Goal: Task Accomplishment & Management: Manage account settings

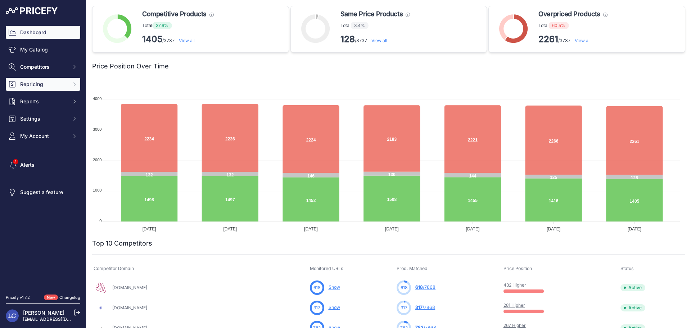
click at [45, 84] on span "Repricing" at bounding box center [43, 84] width 47 height 7
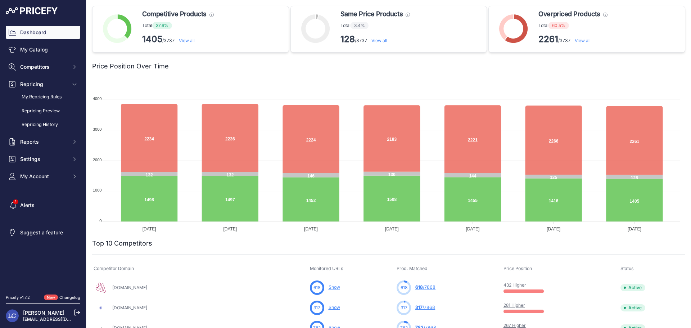
click at [42, 96] on link "My Repricing Rules" at bounding box center [43, 97] width 74 height 13
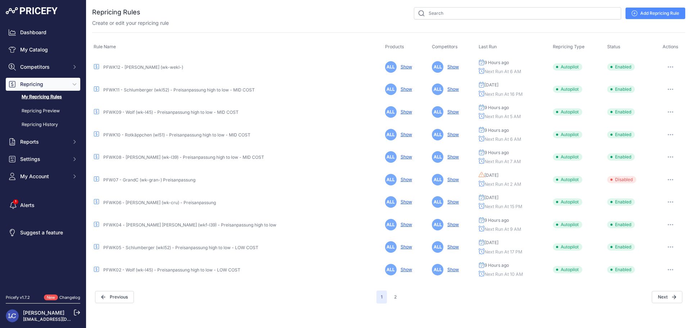
click at [192, 90] on link "PFWK11 - Schlumberger (wkl52) - Preisanpassung high to low - MID COST" at bounding box center [178, 89] width 151 height 5
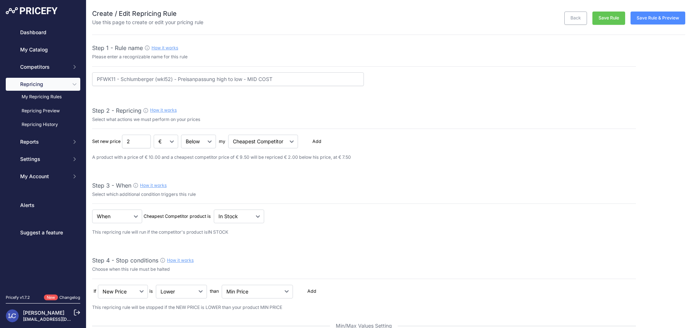
select select "percentage"
select select "16"
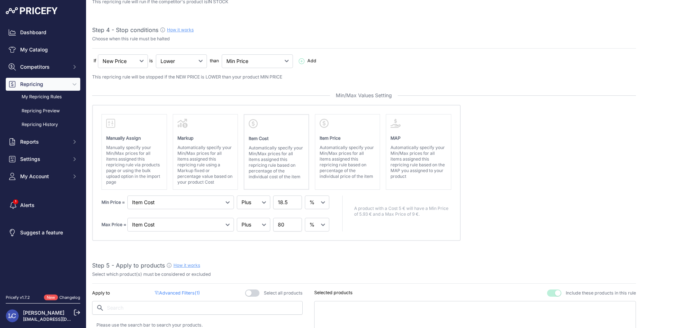
scroll to position [232, 0]
drag, startPoint x: 282, startPoint y: 204, endPoint x: 281, endPoint y: 199, distance: 4.7
click at [281, 199] on input "18.5" at bounding box center [287, 201] width 29 height 14
type input "10.5"
click at [576, 155] on absolute "Please select Min / Max / Min-Max as stop condition to enable this section Manu…" at bounding box center [364, 171] width 544 height 136
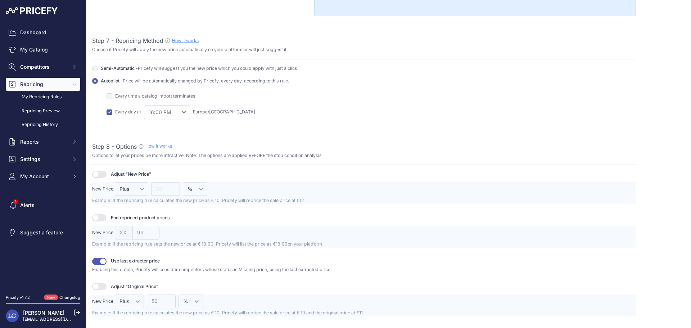
scroll to position [834, 0]
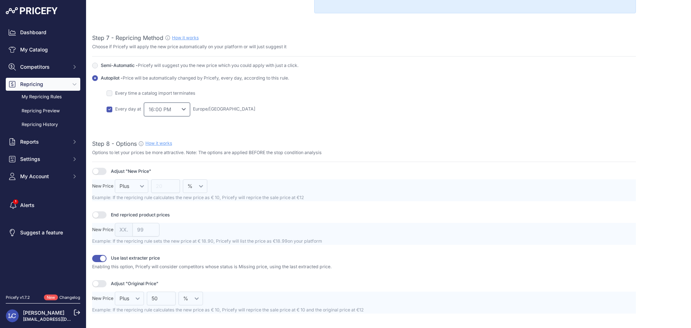
click at [185, 111] on select "0:00 AM 1:00 AM 2:00 AM" at bounding box center [167, 110] width 46 height 14
select select "13"
click at [144, 103] on select "0:00 AM 1:00 AM 2:00 AM" at bounding box center [167, 110] width 46 height 14
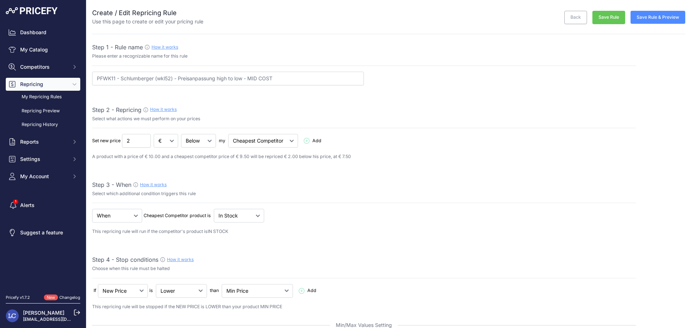
scroll to position [0, 0]
click at [640, 24] on div "Back Save Rule Save Rule & Preview" at bounding box center [444, 17] width 482 height 17
click at [640, 20] on button "Save Rule & Preview" at bounding box center [657, 18] width 55 height 13
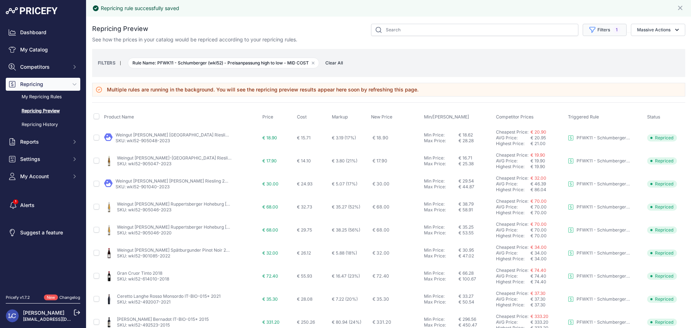
click at [613, 28] on span "1" at bounding box center [617, 29] width 8 height 7
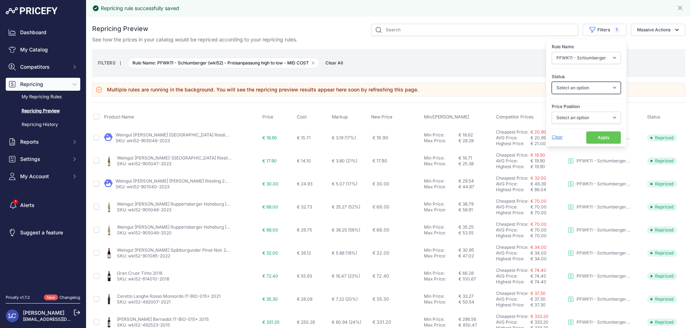
click at [589, 89] on select "Select an option Skipped Repriced Suggested In Error" at bounding box center [585, 88] width 69 height 12
select select "repriced"
click at [551, 82] on select "Select an option Skipped Repriced Suggested In Error" at bounding box center [585, 88] width 69 height 12
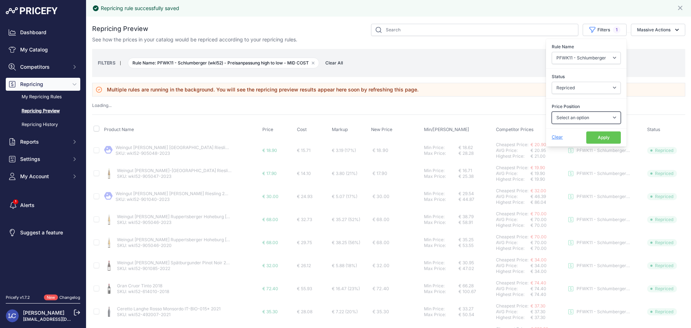
click at [588, 116] on select "Select an option I am higher Same price I am lower" at bounding box center [585, 118] width 69 height 12
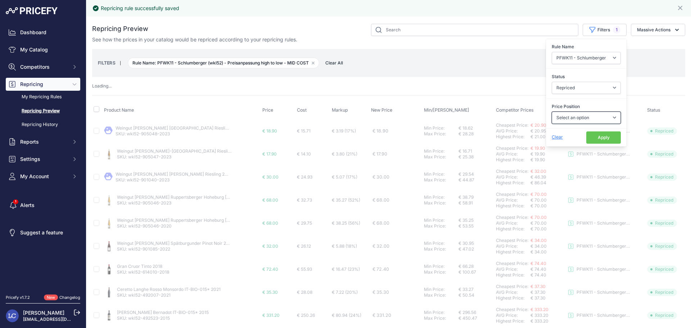
select select "0"
click at [551, 112] on select "Select an option I am higher Same price I am lower" at bounding box center [585, 118] width 69 height 12
click at [590, 132] on button "Apply" at bounding box center [603, 137] width 35 height 12
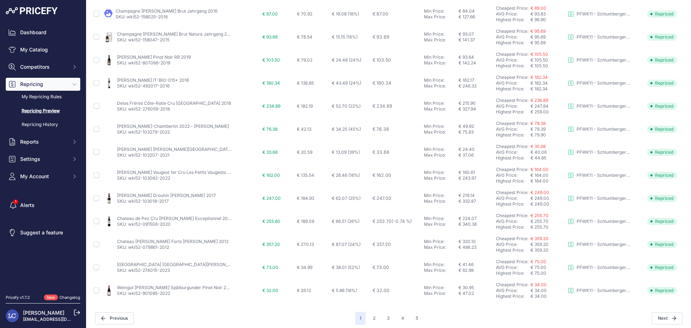
scroll to position [269, 0]
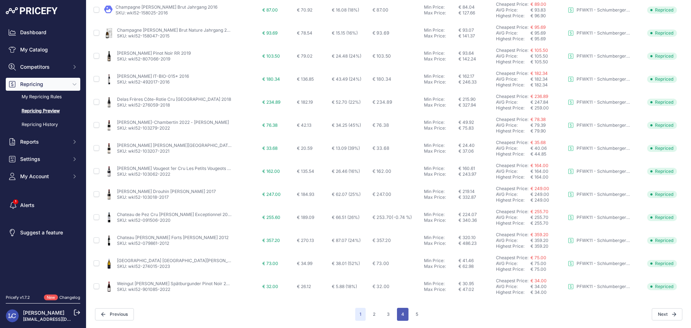
click at [403, 315] on button "4" at bounding box center [403, 314] width 12 height 13
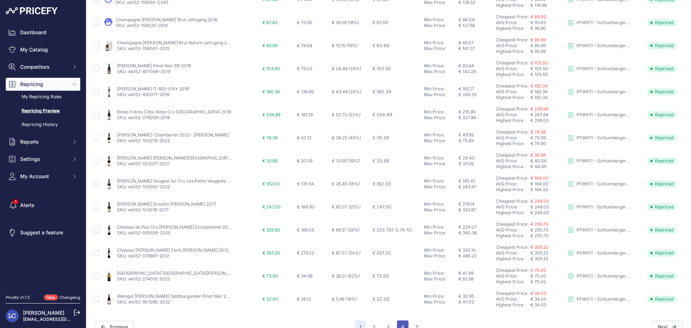
scroll to position [282, 0]
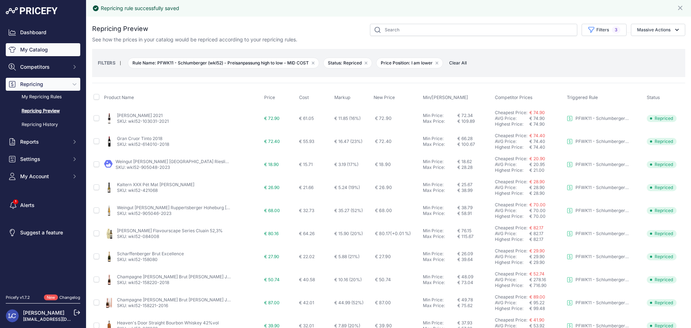
click at [46, 47] on link "My Catalog" at bounding box center [43, 49] width 74 height 13
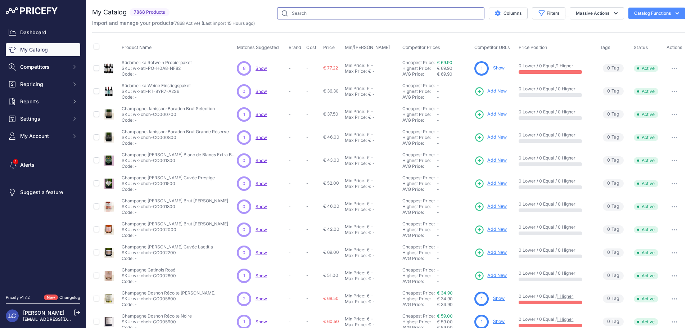
click at [429, 14] on input "text" at bounding box center [380, 13] width 207 height 12
paste input "Champagne [PERSON_NAME] Collection GP C244"
type input "Champagne [PERSON_NAME] Collection GP C244"
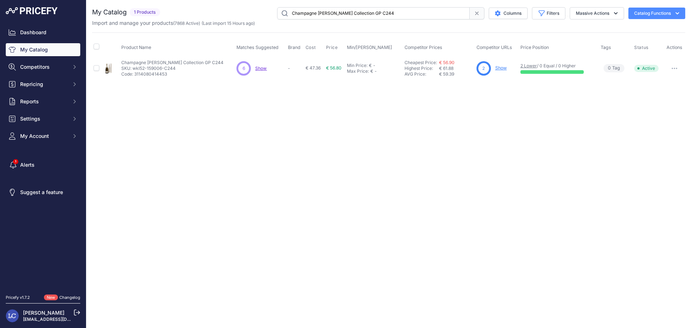
click at [498, 68] on link "Show" at bounding box center [501, 67] width 12 height 5
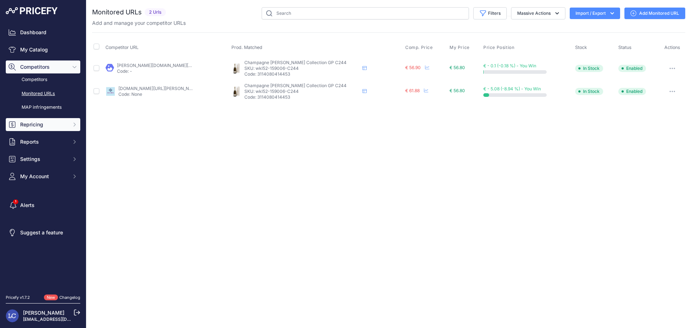
click at [37, 124] on span "Repricing" at bounding box center [43, 124] width 47 height 7
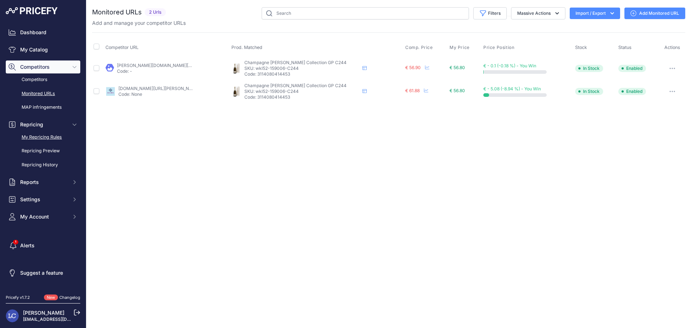
click at [35, 138] on link "My Repricing Rules" at bounding box center [43, 137] width 74 height 13
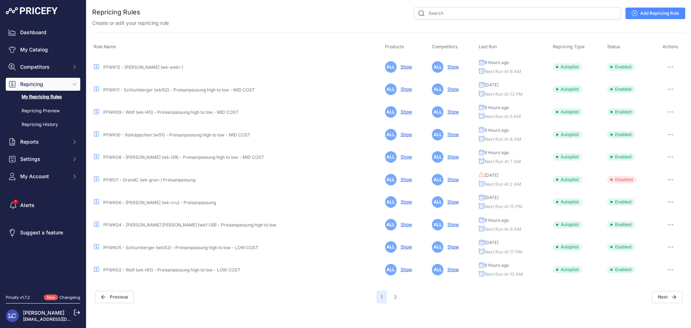
click at [138, 90] on link "PFWK11 - Schlumberger (wkl52) - Preisanpassung high to low - MID COST" at bounding box center [178, 89] width 151 height 5
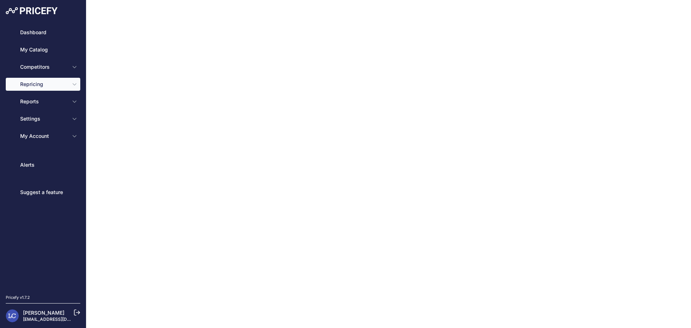
type input "PFWK11 - Schlumberger (wkl52) - Preisanpassung high to low - MID COST"
type input "2"
select select "in_stock"
select select "min_price"
select select "cost"
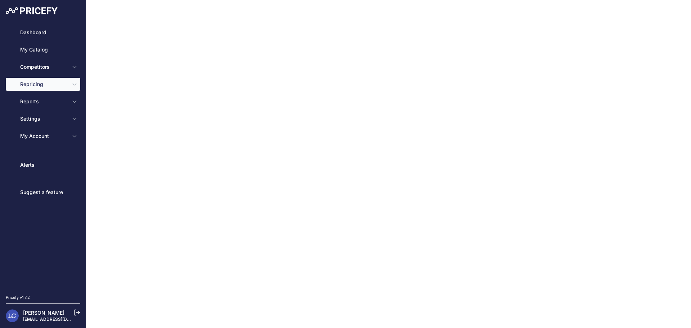
type input "10.5"
select select "percentage"
select select "cost"
type input "80"
select select "percentage"
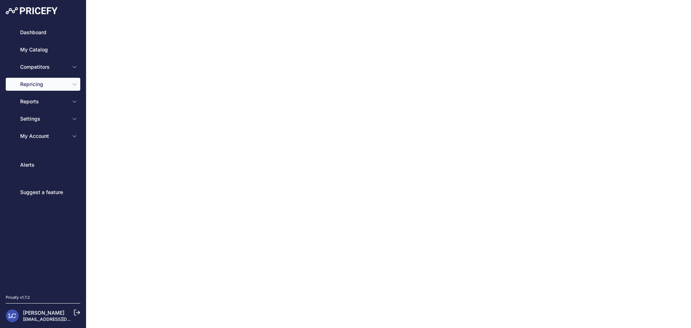
select select "13"
type input "99"
type input "50"
type input "https://s3.us-west-2.amazonaws.com/download.pricefy.io/exports/repricing/4534-7…"
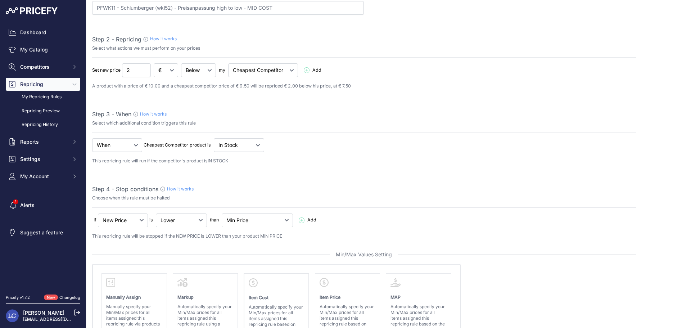
scroll to position [80, 0]
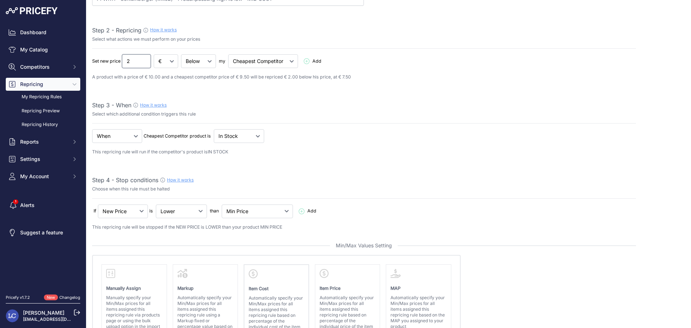
drag, startPoint x: 133, startPoint y: 62, endPoint x: 127, endPoint y: 60, distance: 6.3
click at [127, 60] on input "2" at bounding box center [136, 61] width 29 height 14
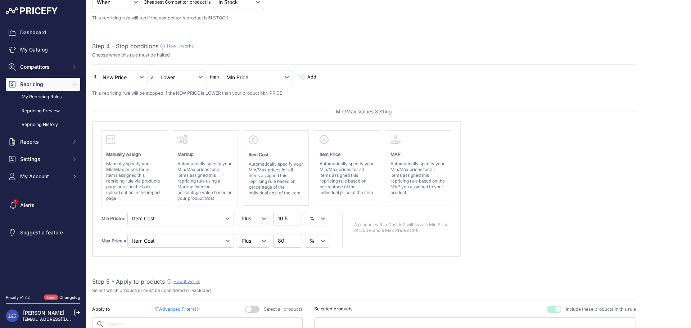
scroll to position [246, 0]
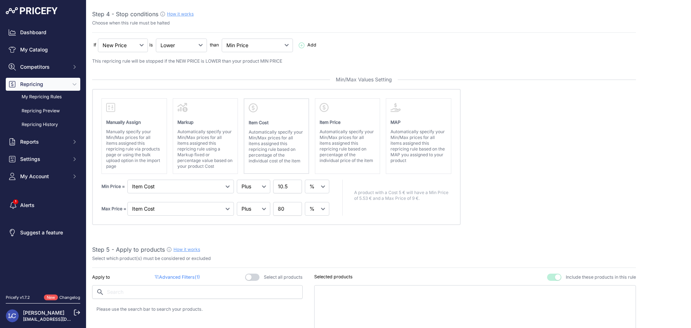
type input "1"
click at [281, 187] on input "10.5" at bounding box center [287, 186] width 29 height 14
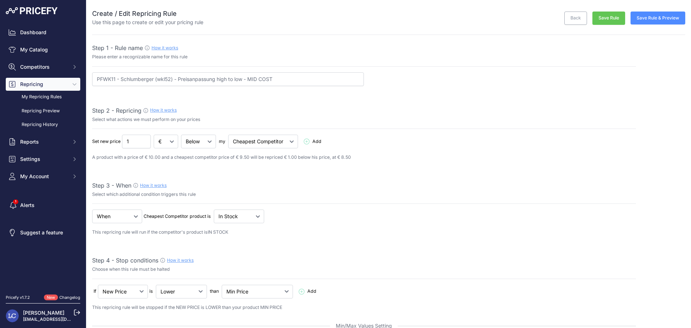
type input "13.5"
click at [612, 19] on button "Save Rule" at bounding box center [608, 18] width 33 height 13
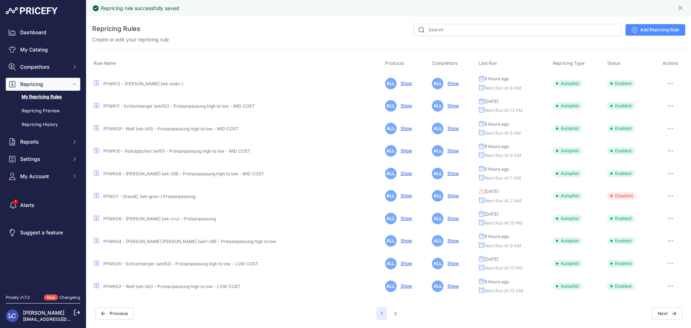
click at [195, 128] on link "PFWK09 - Wolf (wk-l45) - Preisanpassung high to low - MID COST" at bounding box center [170, 128] width 135 height 5
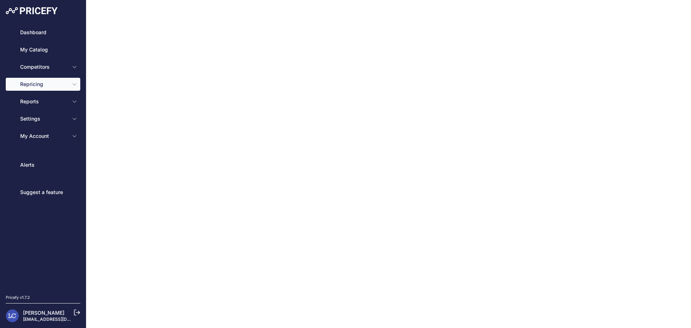
type input "PFWK09 - Wolf (wk-l45) - Preisanpassung high to low - MID COST"
type input "1.0"
select select "in_stock"
select select "min_price"
select select "cost"
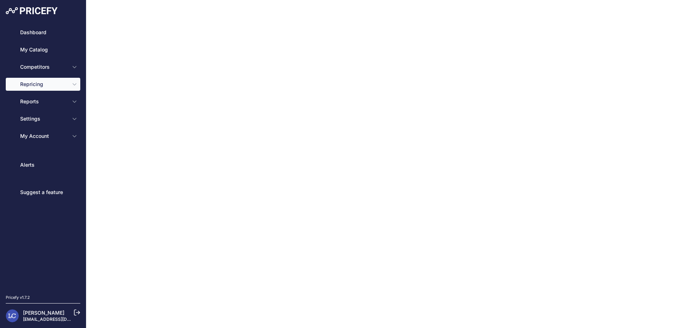
type input "15.5"
select select "percentage"
select select "cost"
type input "80"
select select "percentage"
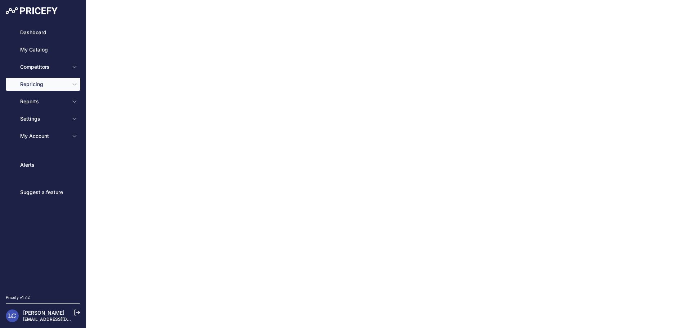
select select "5"
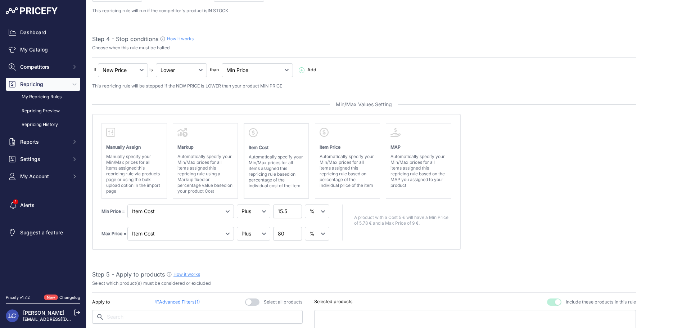
scroll to position [227, 0]
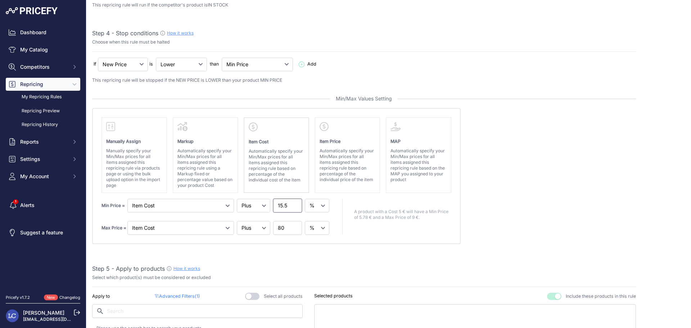
click at [281, 204] on input "15.5" at bounding box center [287, 206] width 29 height 14
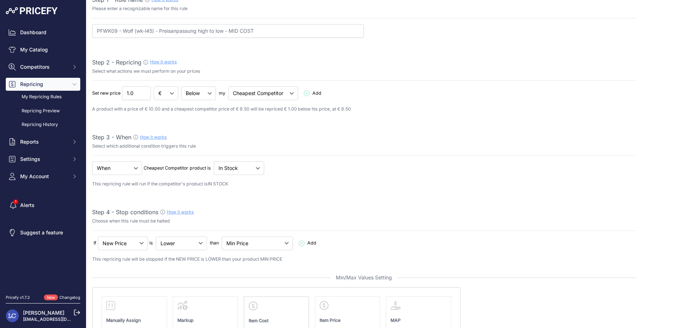
scroll to position [0, 0]
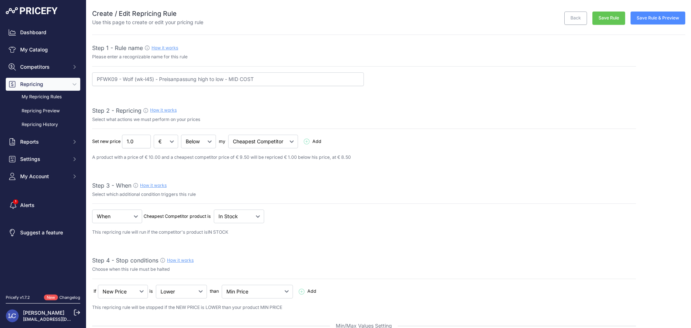
type input "14.5"
click at [611, 16] on button "Save Rule" at bounding box center [608, 18] width 33 height 13
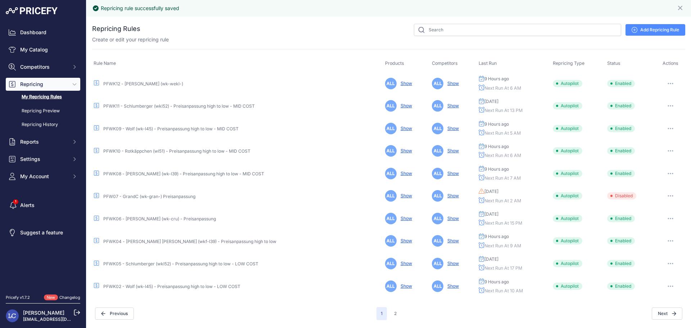
click at [196, 152] on link "PFWK10 - Rotkäppchen (wl51) - Preisanpassung high to low - MID COST" at bounding box center [176, 150] width 147 height 5
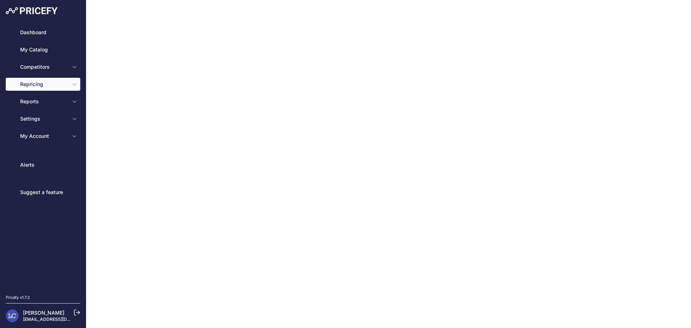
type input "PFWK10 - Rotkäppchen (wl51) - Preisanpassung high to low - MID COST"
type input "1.0"
select select "in_stock"
select select "min_price"
select select "cost"
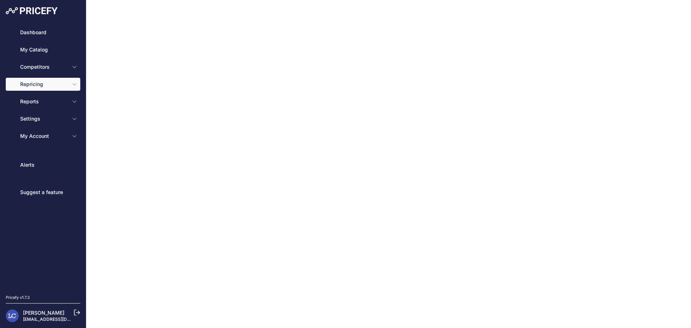
type input "15.5"
select select "percentage"
select select "cost"
type input "50"
select select "percentage"
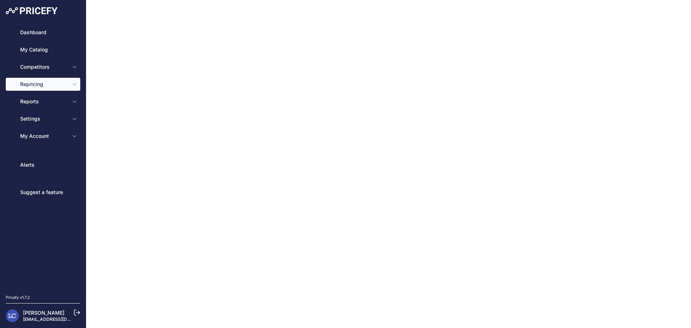
select select "6"
type input "99"
type input "50"
type input "https://s3.us-west-2.amazonaws.com/download.pricefy.io/exports/repricing/4534-7…"
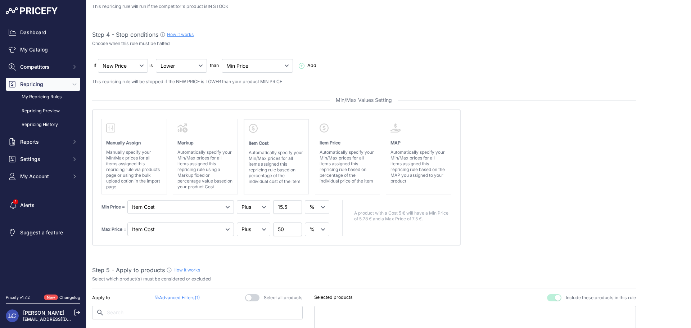
scroll to position [230, 0]
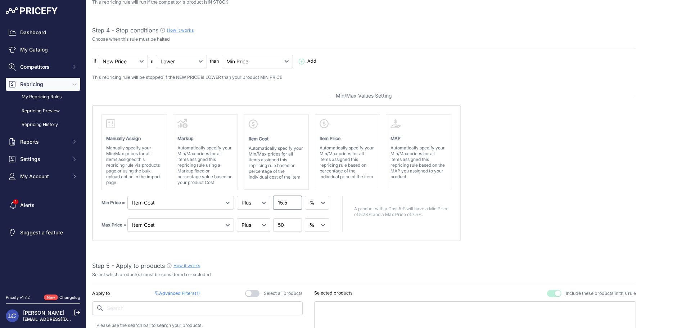
click at [281, 203] on input "15.5" at bounding box center [287, 203] width 29 height 14
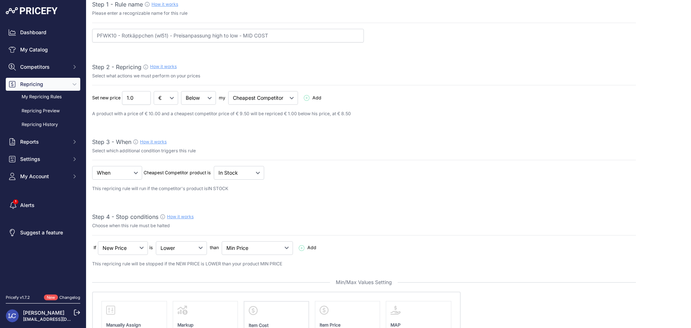
scroll to position [0, 0]
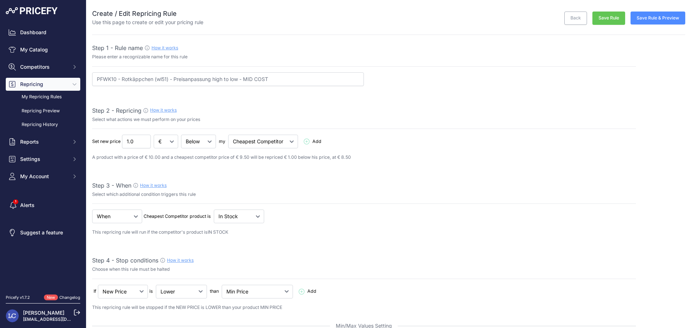
type input "14.5"
click at [606, 19] on button "Save Rule" at bounding box center [608, 18] width 33 height 13
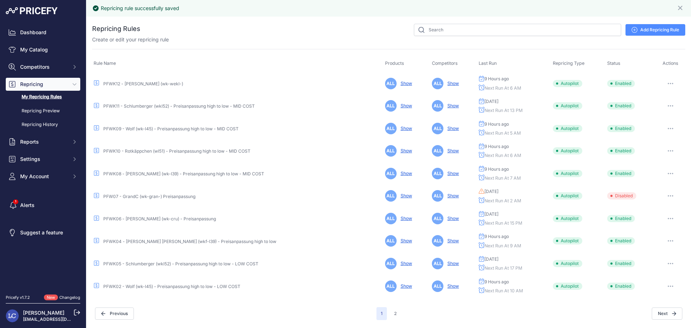
click at [179, 175] on link "PFWK08 - [PERSON_NAME] (wk-l39) - Preisanpassung high to low - MID COST" at bounding box center [183, 173] width 161 height 5
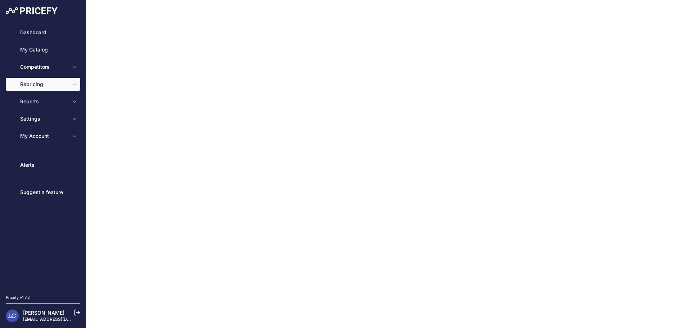
type input "PFWK08 - [PERSON_NAME] (wk-l39) - Preisanpassung high to low - MID COST"
type input "1.0"
select select "in_stock"
select select "min_price"
select select "cost"
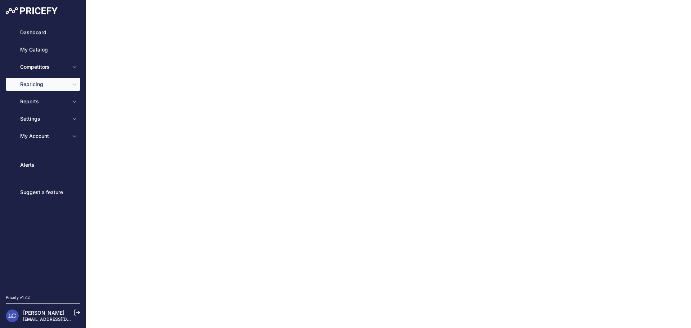
type input "18.4"
select select "percentage"
select select "cost"
type input "80"
select select "percentage"
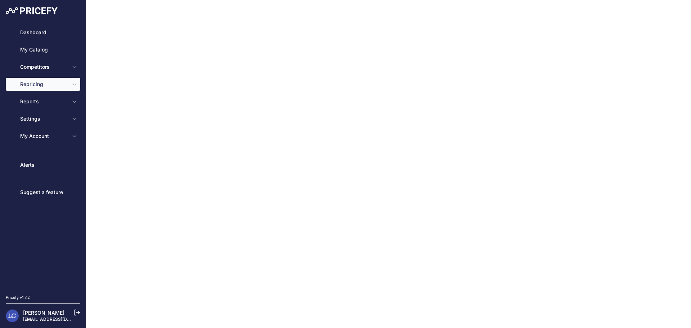
select select "7"
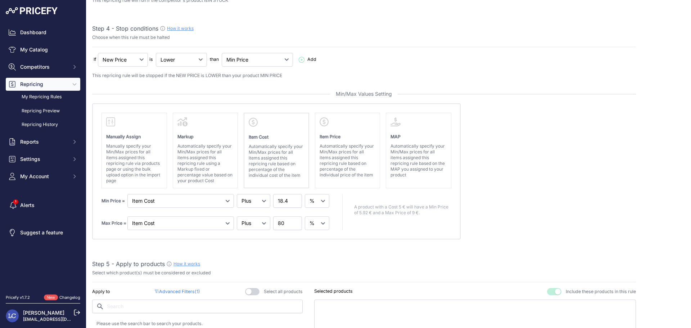
scroll to position [239, 0]
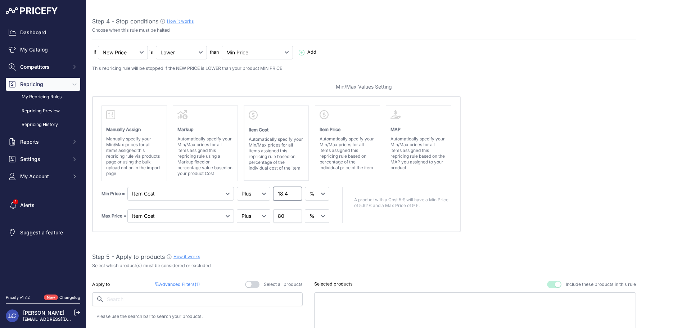
click at [282, 194] on input "18.4" at bounding box center [287, 194] width 29 height 14
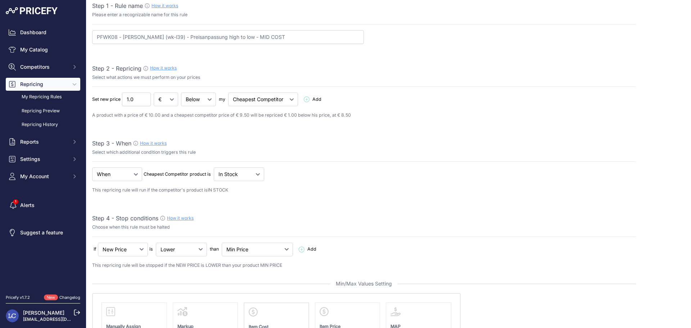
scroll to position [36, 0]
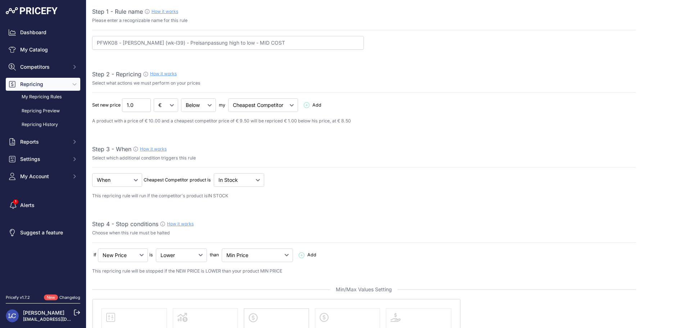
type input "16.4"
click at [145, 103] on input "1.01" at bounding box center [136, 105] width 29 height 14
click at [145, 103] on input "1.02" at bounding box center [136, 105] width 29 height 14
click at [145, 103] on input "1.03" at bounding box center [136, 105] width 29 height 14
click at [145, 103] on input "1.04" at bounding box center [136, 105] width 29 height 14
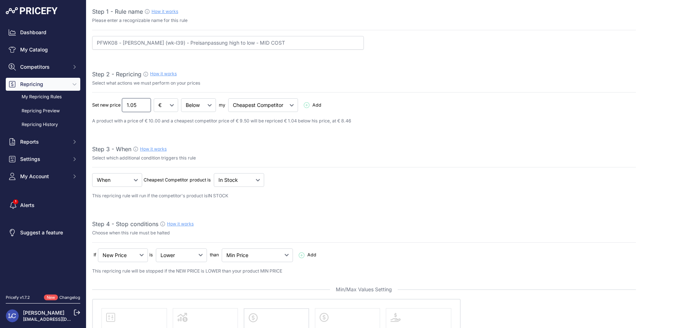
click at [145, 103] on input "1.05" at bounding box center [136, 105] width 29 height 14
click at [145, 103] on input "1.06" at bounding box center [136, 105] width 29 height 14
click at [145, 103] on input "1.07" at bounding box center [136, 105] width 29 height 14
click at [145, 103] on input "1.08" at bounding box center [136, 105] width 29 height 14
click at [145, 103] on input "1.09" at bounding box center [136, 105] width 29 height 14
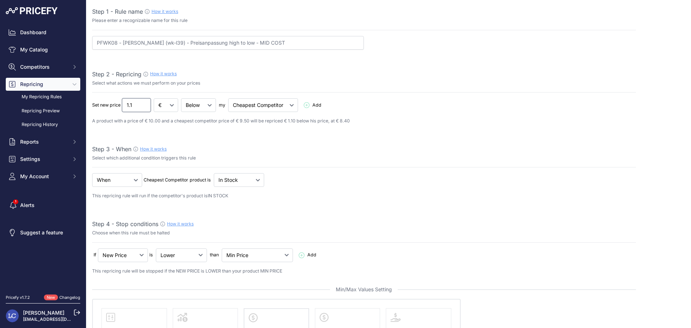
type input "1.1"
click at [145, 103] on input "1.1" at bounding box center [136, 105] width 29 height 14
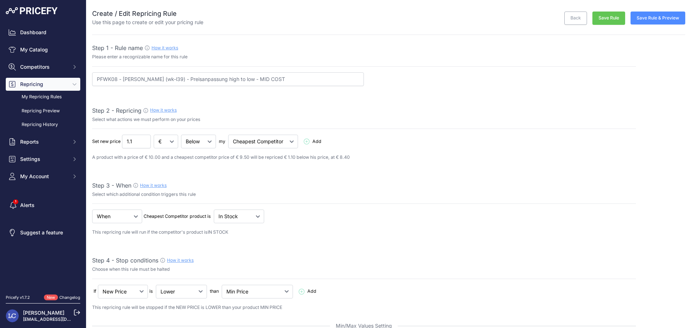
click at [595, 18] on button "Save Rule" at bounding box center [608, 18] width 33 height 13
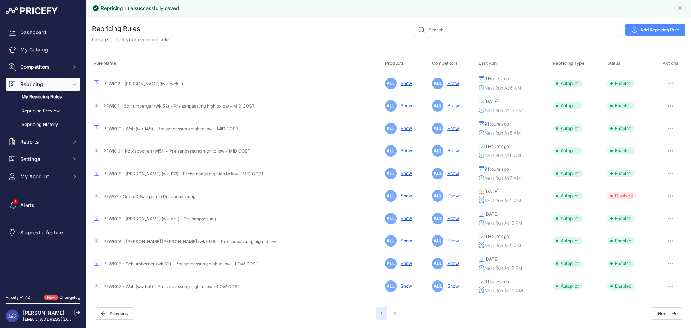
click at [137, 218] on link "PFWK06 - [PERSON_NAME] (wk-cru) - Preisanpassung" at bounding box center [159, 218] width 113 height 5
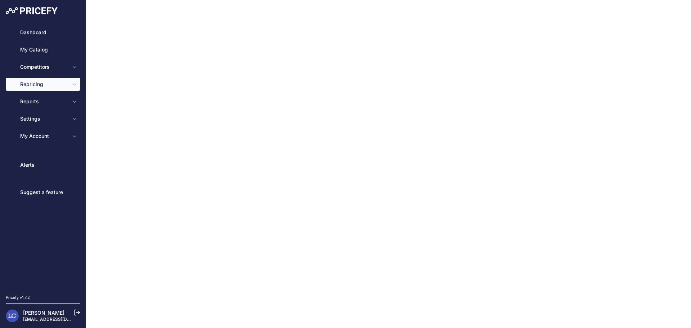
type input "PFWK06 - [PERSON_NAME] (wk-cru) - Preisanpassung"
type input "1.0"
select select "in_stock"
select select "min_price"
select select "cost"
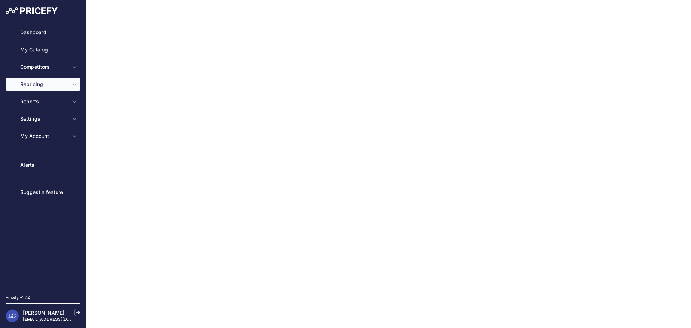
type input "25"
select select "percentage"
select select "cost"
type input "80"
select select "percentage"
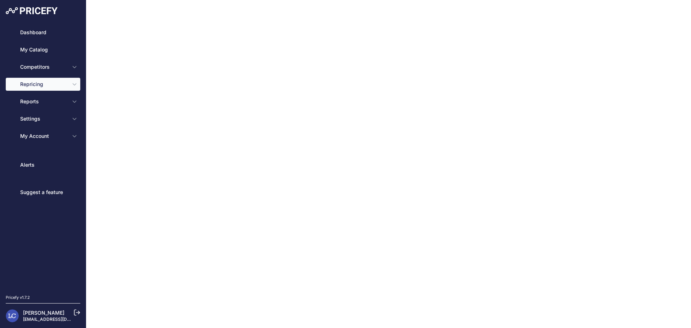
select select "15"
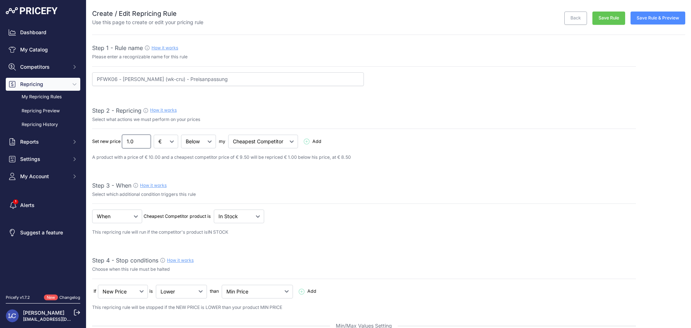
click at [128, 141] on input "1.0" at bounding box center [136, 142] width 29 height 14
type input "2.0"
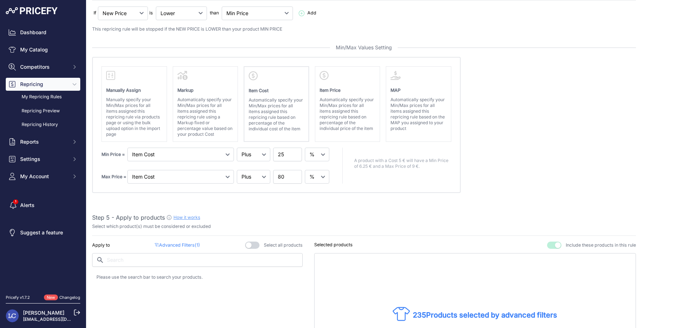
scroll to position [284, 0]
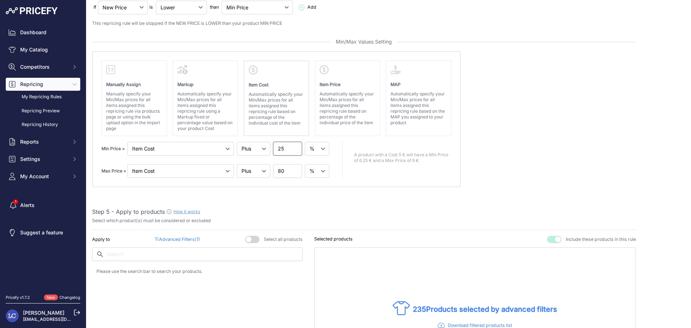
click at [281, 149] on input "25" at bounding box center [287, 149] width 29 height 14
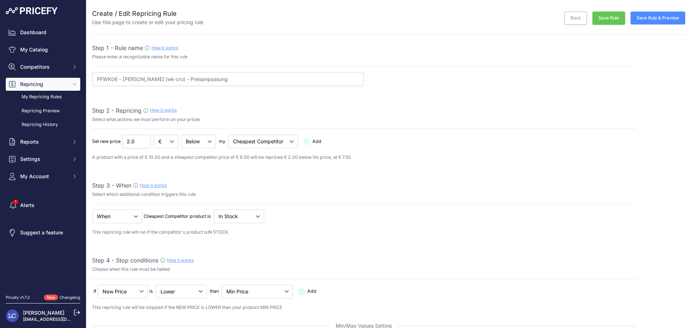
type input "20"
click at [603, 21] on button "Save Rule" at bounding box center [608, 18] width 33 height 13
